Goal: Use online tool/utility: Utilize a website feature to perform a specific function

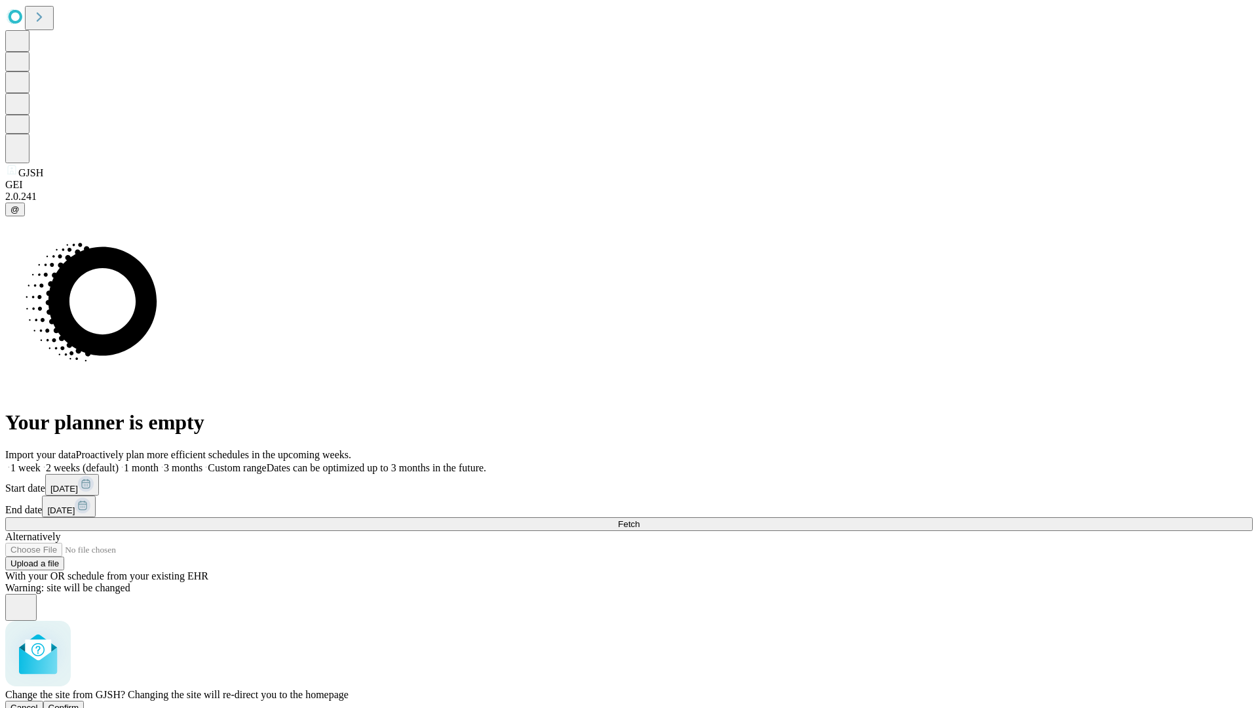
click at [79, 702] on span "Confirm" at bounding box center [63, 707] width 31 height 10
click at [159, 462] on label "1 month" at bounding box center [139, 467] width 40 height 11
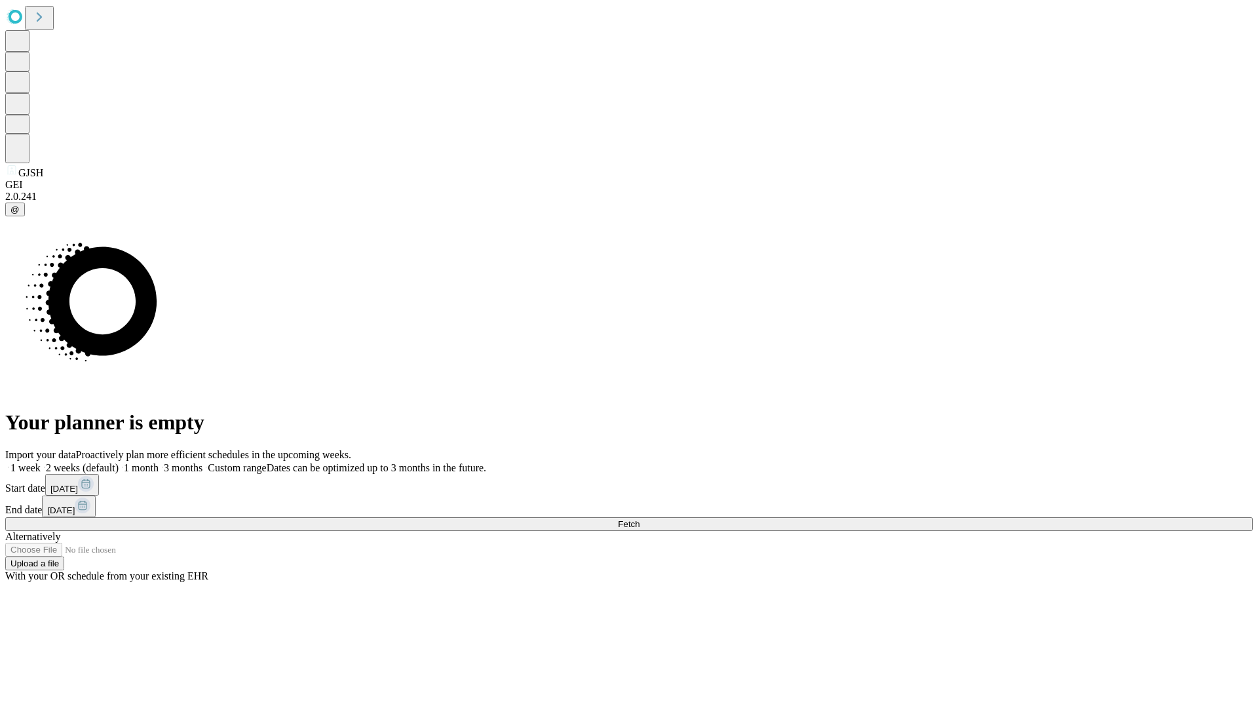
click at [640, 519] on span "Fetch" at bounding box center [629, 524] width 22 height 10
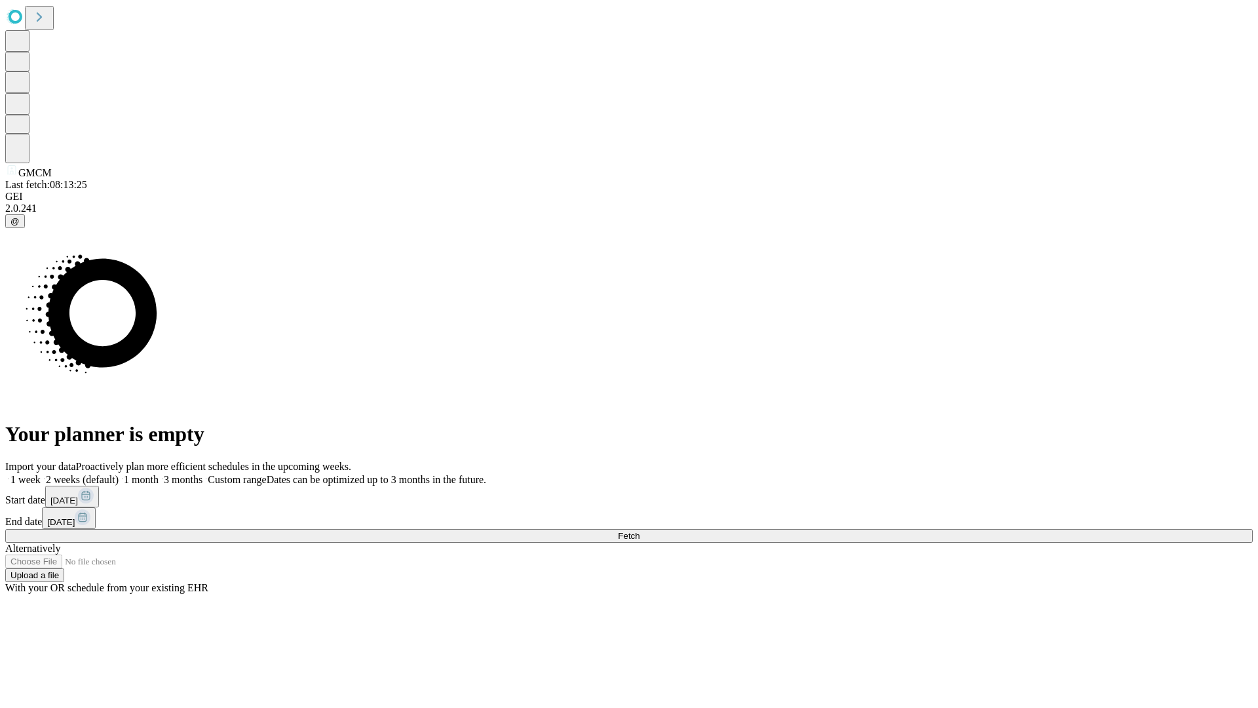
click at [159, 474] on label "1 month" at bounding box center [139, 479] width 40 height 11
click at [640, 531] on span "Fetch" at bounding box center [629, 536] width 22 height 10
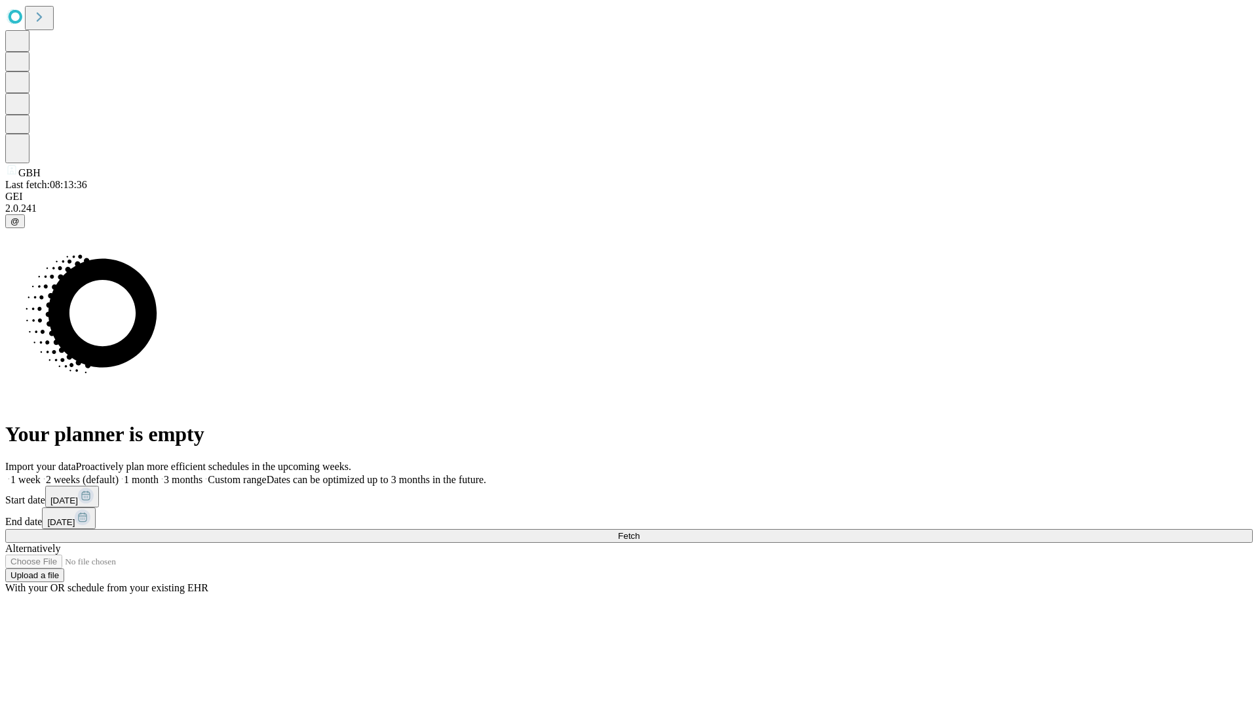
click at [159, 474] on label "1 month" at bounding box center [139, 479] width 40 height 11
click at [640, 531] on span "Fetch" at bounding box center [629, 536] width 22 height 10
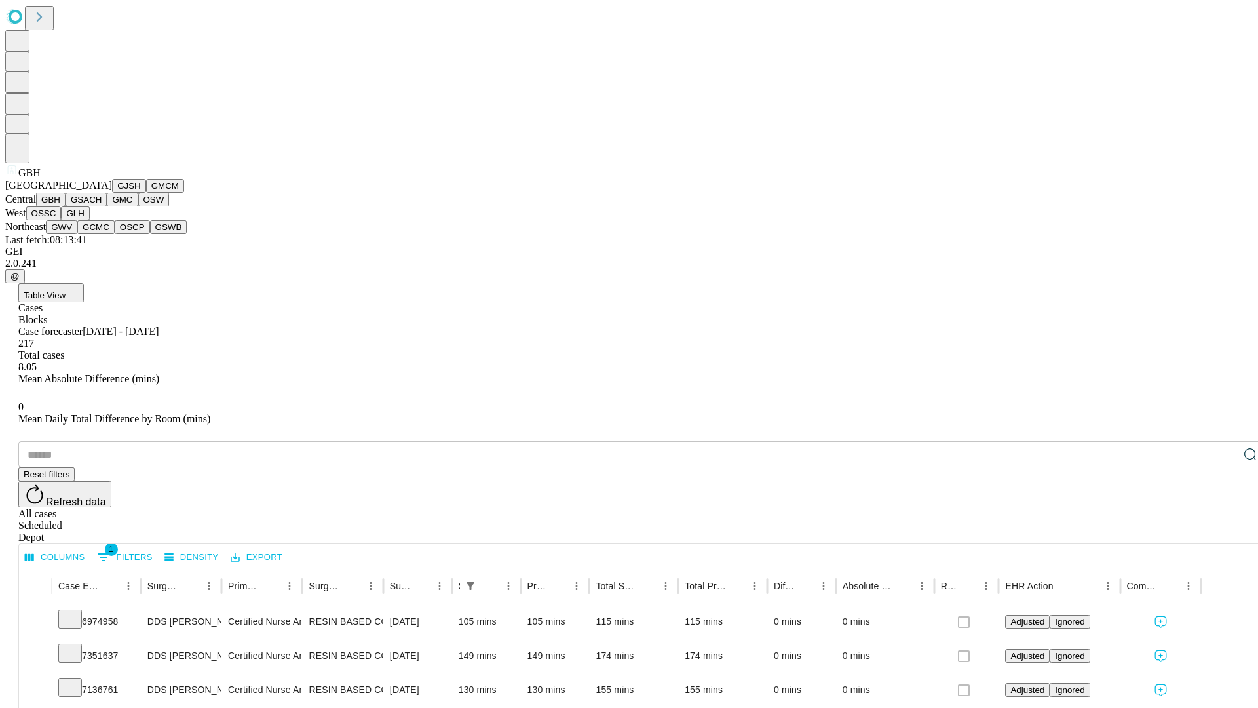
click at [102, 206] on button "GSACH" at bounding box center [86, 200] width 41 height 14
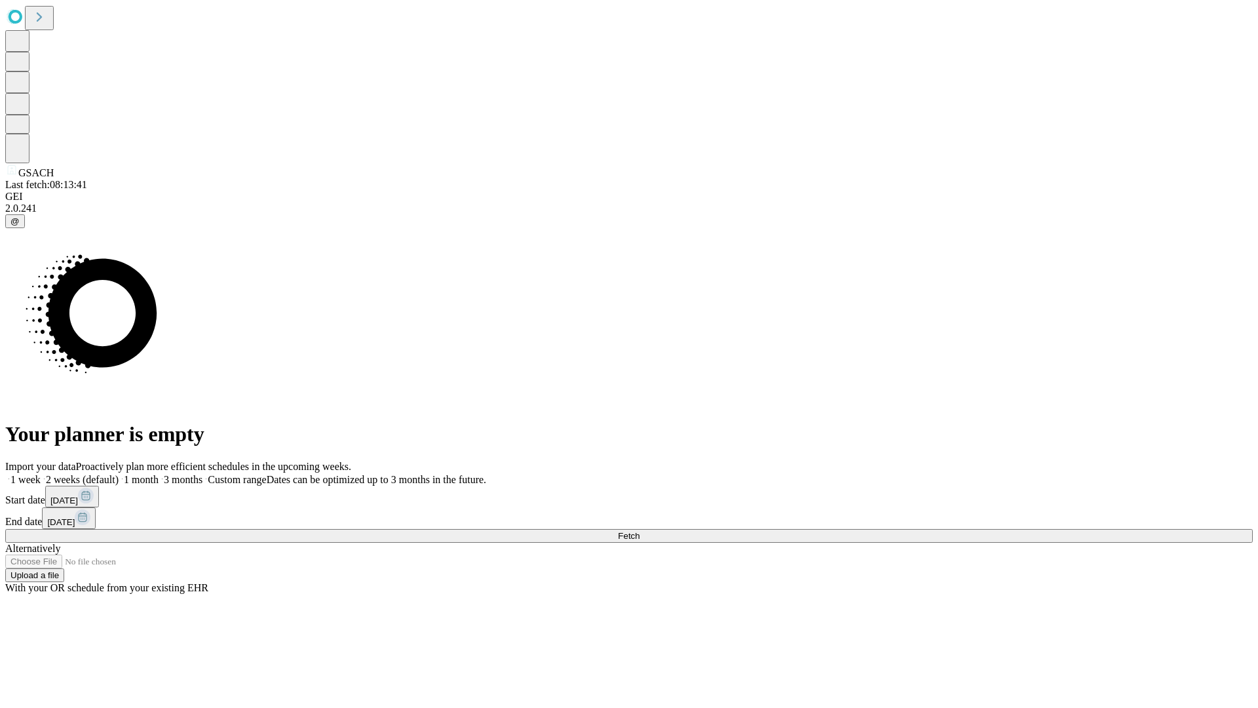
click at [159, 474] on label "1 month" at bounding box center [139, 479] width 40 height 11
click at [640, 531] on span "Fetch" at bounding box center [629, 536] width 22 height 10
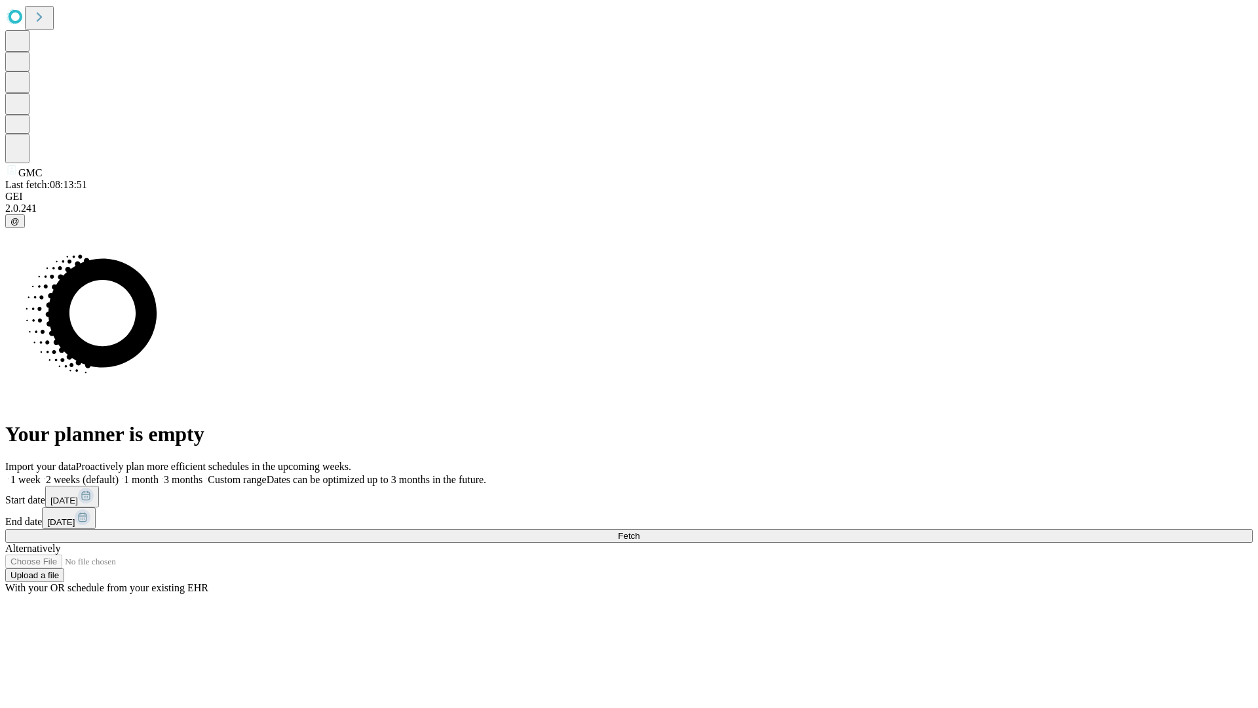
click at [640, 531] on span "Fetch" at bounding box center [629, 536] width 22 height 10
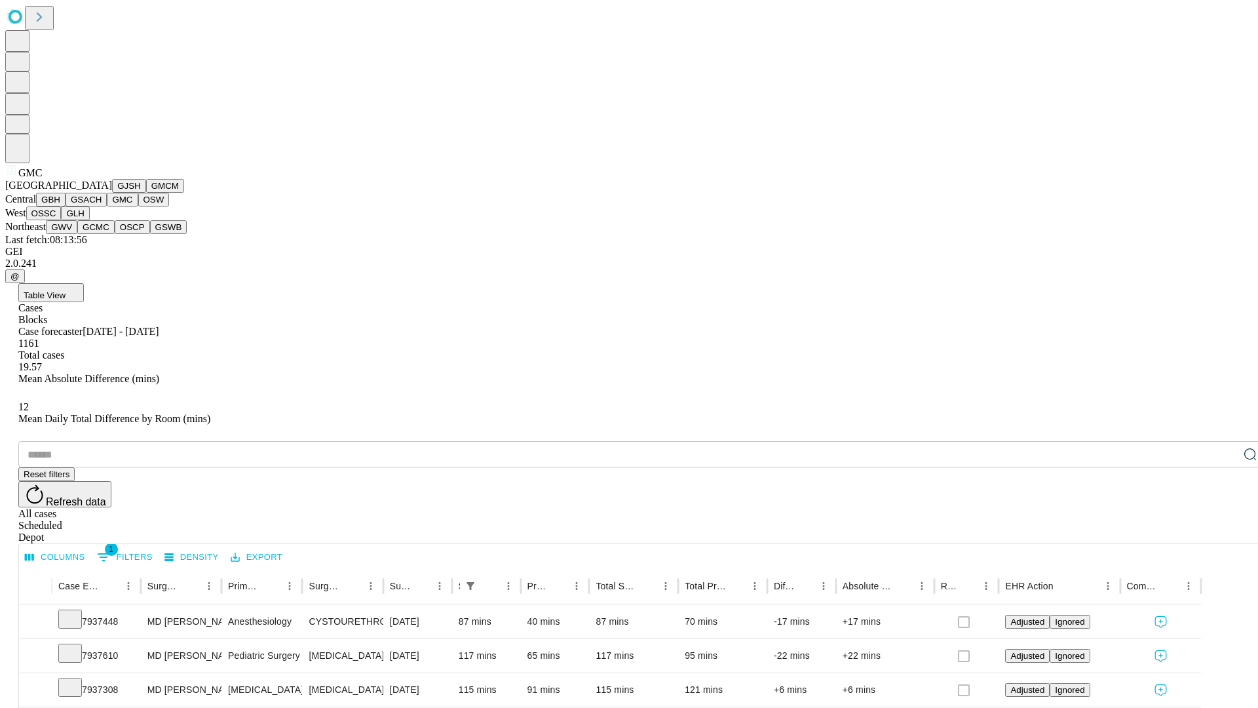
click at [138, 206] on button "OSW" at bounding box center [153, 200] width 31 height 14
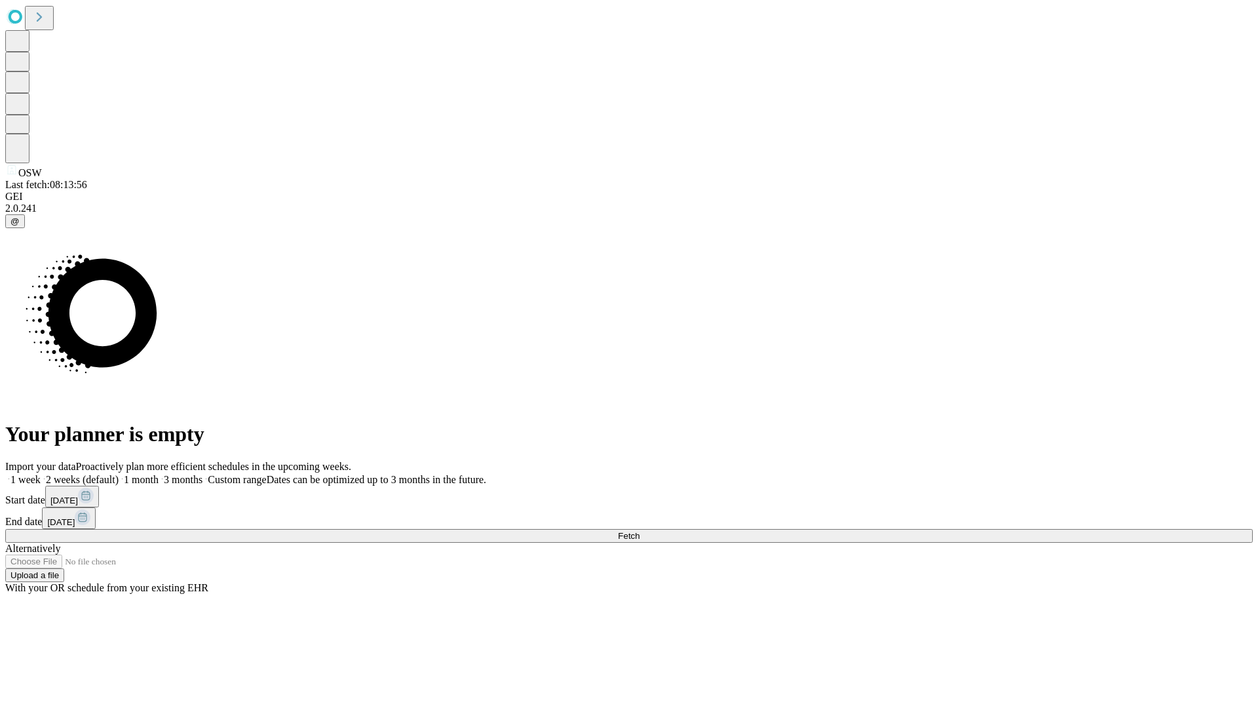
click at [159, 474] on label "1 month" at bounding box center [139, 479] width 40 height 11
click at [640, 531] on span "Fetch" at bounding box center [629, 536] width 22 height 10
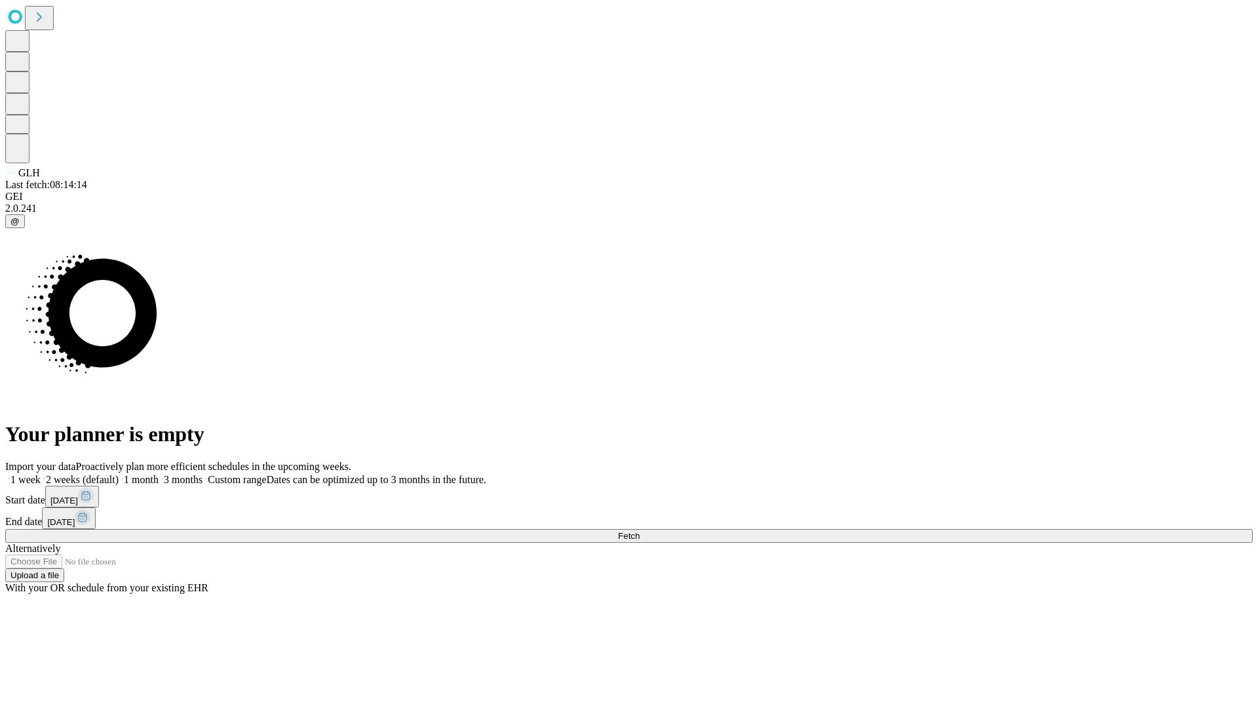
click at [159, 474] on label "1 month" at bounding box center [139, 479] width 40 height 11
click at [640, 531] on span "Fetch" at bounding box center [629, 536] width 22 height 10
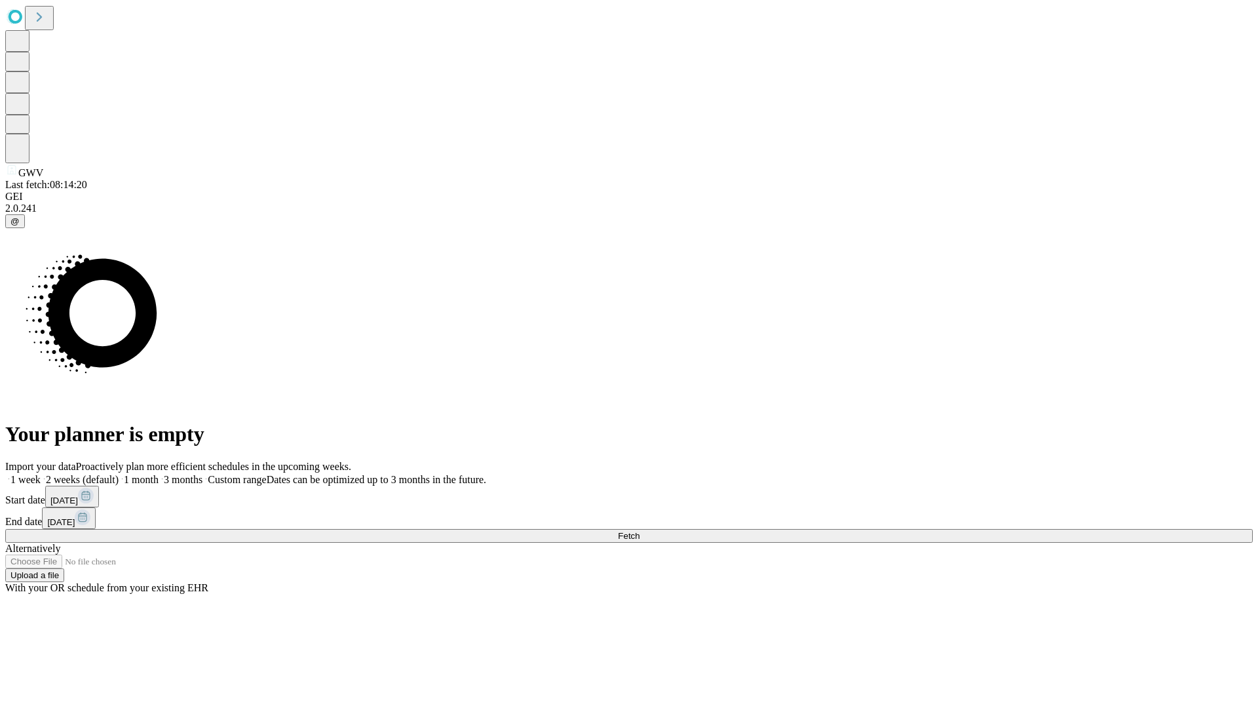
click at [159, 474] on label "1 month" at bounding box center [139, 479] width 40 height 11
click at [640, 531] on span "Fetch" at bounding box center [629, 536] width 22 height 10
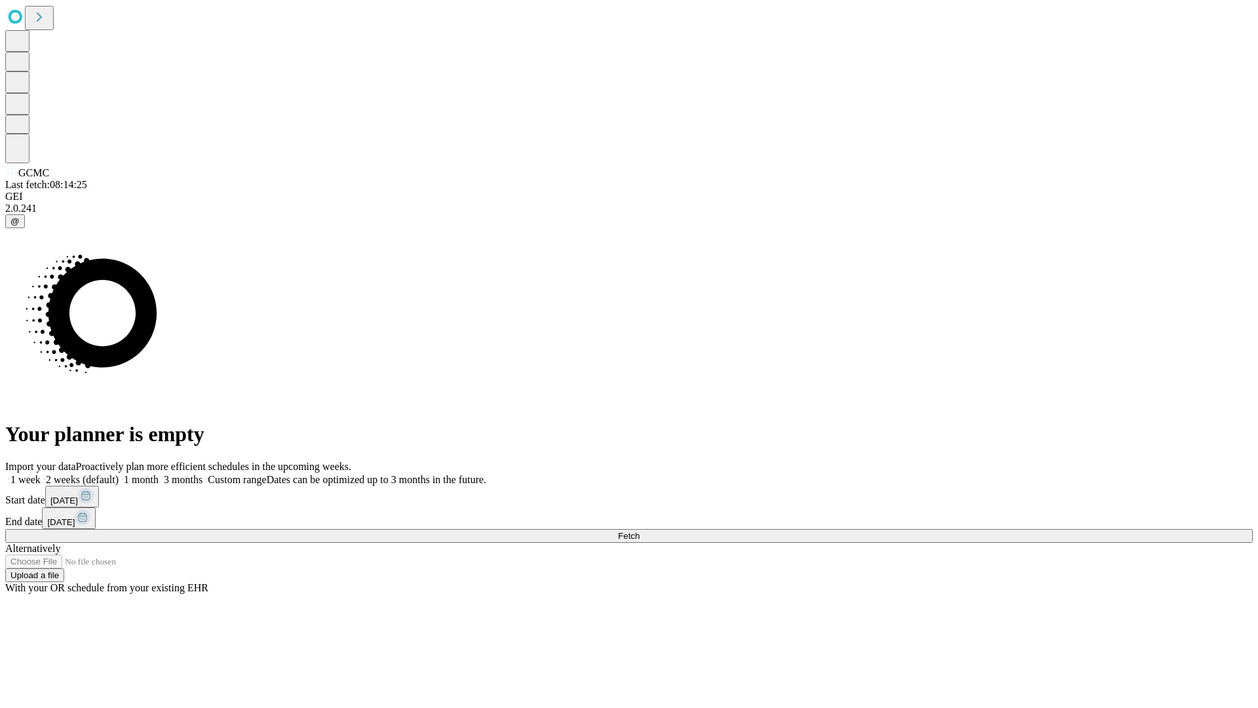
click at [159, 474] on label "1 month" at bounding box center [139, 479] width 40 height 11
click at [640, 531] on span "Fetch" at bounding box center [629, 536] width 22 height 10
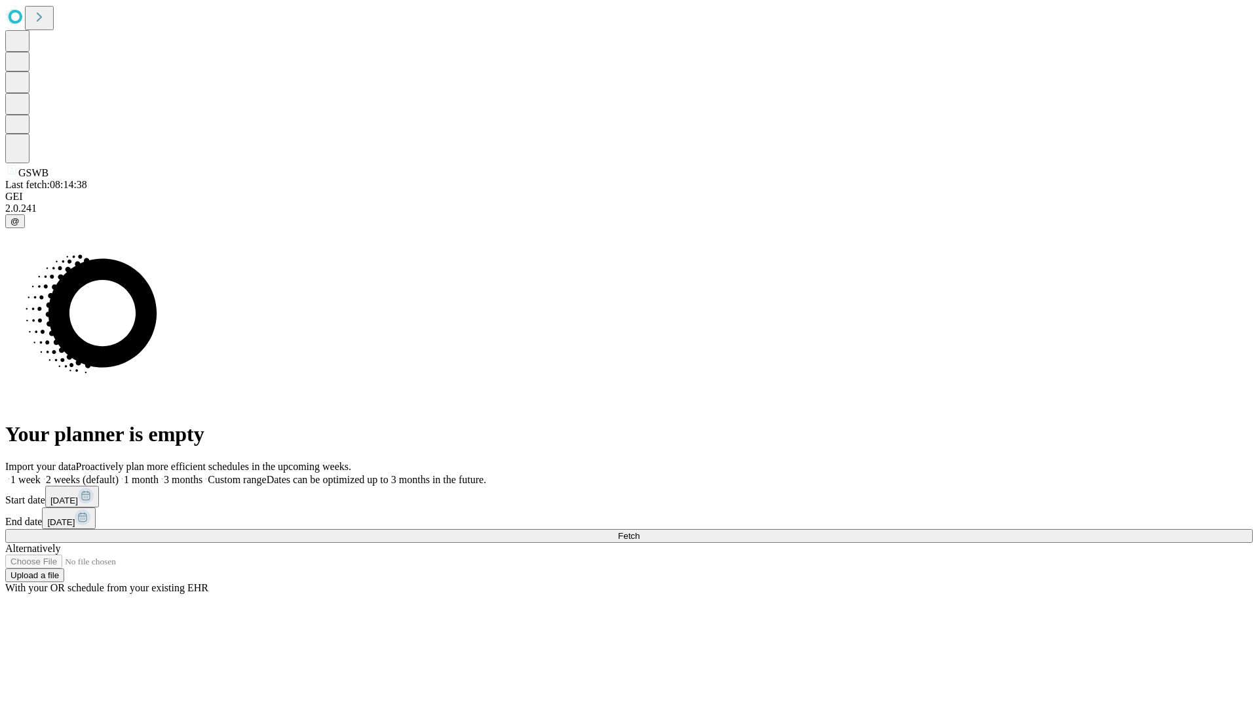
click at [159, 474] on label "1 month" at bounding box center [139, 479] width 40 height 11
click at [640, 531] on span "Fetch" at bounding box center [629, 536] width 22 height 10
